Goal: Task Accomplishment & Management: Complete application form

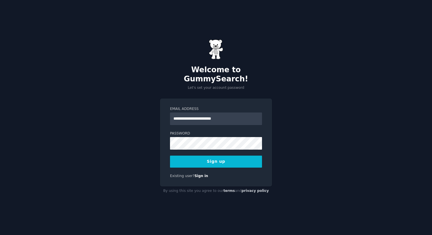
type input "**********"
click at [237, 87] on div "**********" at bounding box center [216, 117] width 432 height 235
click at [208, 157] on button "Sign up" at bounding box center [216, 162] width 92 height 12
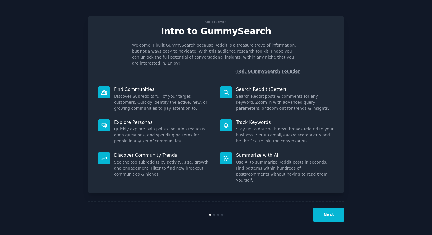
click at [330, 212] on button "Next" at bounding box center [328, 215] width 31 height 14
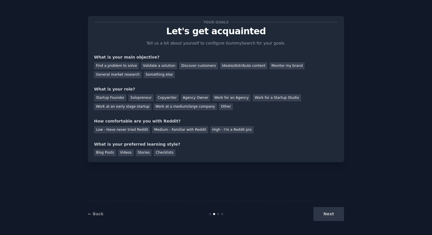
click at [332, 213] on div "Next" at bounding box center [300, 214] width 85 height 14
click at [325, 213] on div "Next" at bounding box center [300, 214] width 85 height 14
click at [328, 215] on div "Next" at bounding box center [300, 214] width 85 height 14
drag, startPoint x: 234, startPoint y: 109, endPoint x: 176, endPoint y: 115, distance: 58.3
click at [202, 112] on div "Your goals Let's get acquainted Tell us a bit about yourself to configure Gummy…" at bounding box center [216, 89] width 244 height 134
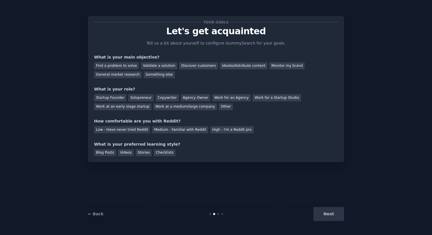
click at [99, 218] on div "← Back Next" at bounding box center [216, 214] width 256 height 26
drag, startPoint x: 220, startPoint y: 214, endPoint x: 216, endPoint y: 214, distance: 3.2
click at [217, 214] on div at bounding box center [215, 214] width 85 height 2
click at [216, 214] on div at bounding box center [215, 214] width 85 height 2
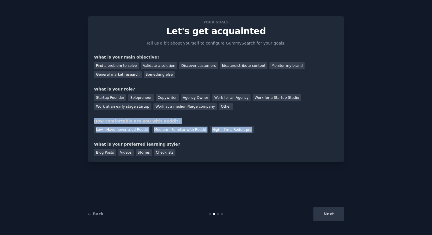
drag, startPoint x: 259, startPoint y: 129, endPoint x: 180, endPoint y: 111, distance: 81.1
click at [186, 111] on div "Your goals Let's get acquainted Tell us a bit about yourself to configure Gummy…" at bounding box center [216, 89] width 244 height 134
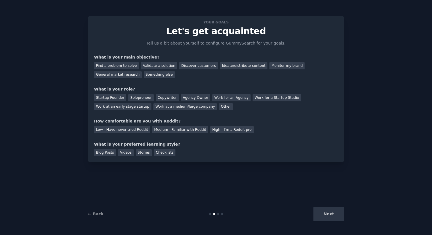
drag, startPoint x: 319, startPoint y: 223, endPoint x: 320, endPoint y: 229, distance: 6.1
click at [318, 224] on div "← Back Next" at bounding box center [216, 214] width 256 height 26
click at [330, 217] on div "Next" at bounding box center [300, 214] width 85 height 14
click at [89, 214] on link "← Back" at bounding box center [95, 214] width 15 height 5
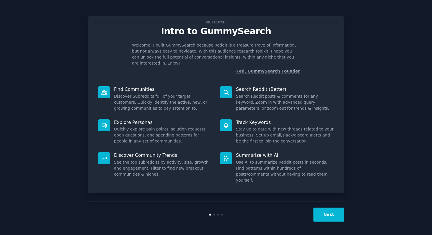
click at [330, 209] on button "Next" at bounding box center [328, 215] width 31 height 14
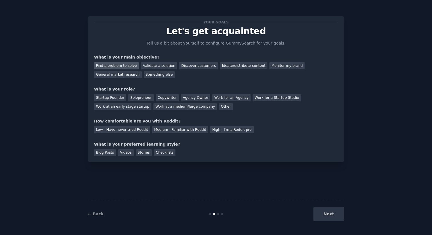
click at [122, 67] on div "Find a problem to solve" at bounding box center [116, 65] width 45 height 7
click at [110, 97] on div "Startup Founder" at bounding box center [110, 97] width 32 height 7
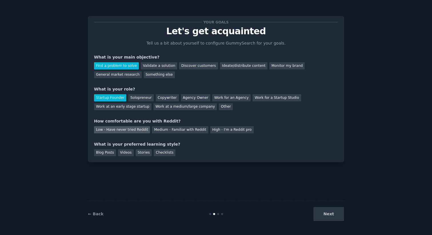
click at [112, 133] on div "Low - Have never tried Reddit" at bounding box center [122, 129] width 56 height 7
click at [108, 158] on div "Your goals Let's get acquainted Tell us a bit about yourself to configure Gummy…" at bounding box center [216, 89] width 256 height 146
click at [110, 153] on div "Blog Posts" at bounding box center [105, 152] width 22 height 7
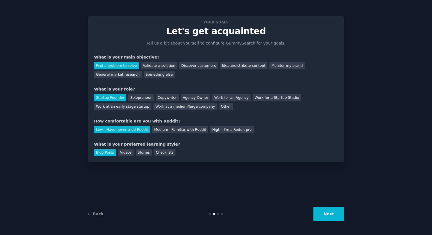
click at [345, 206] on div "Your goals Let's get acquainted Tell us a bit about yourself to configure Gummy…" at bounding box center [216, 117] width 416 height 219
click at [335, 209] on button "Next" at bounding box center [328, 214] width 31 height 14
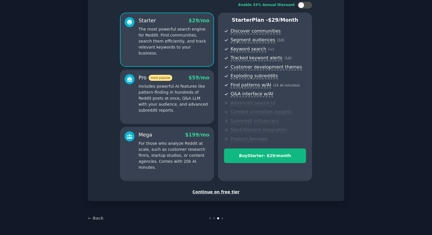
scroll to position [39, 0]
click at [224, 193] on div "Continue on free tier" at bounding box center [216, 192] width 244 height 6
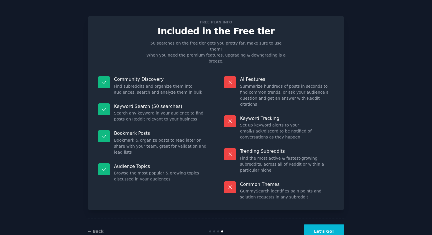
click at [328, 224] on button "Let's Go!" at bounding box center [324, 231] width 40 height 14
